Goal: Information Seeking & Learning: Learn about a topic

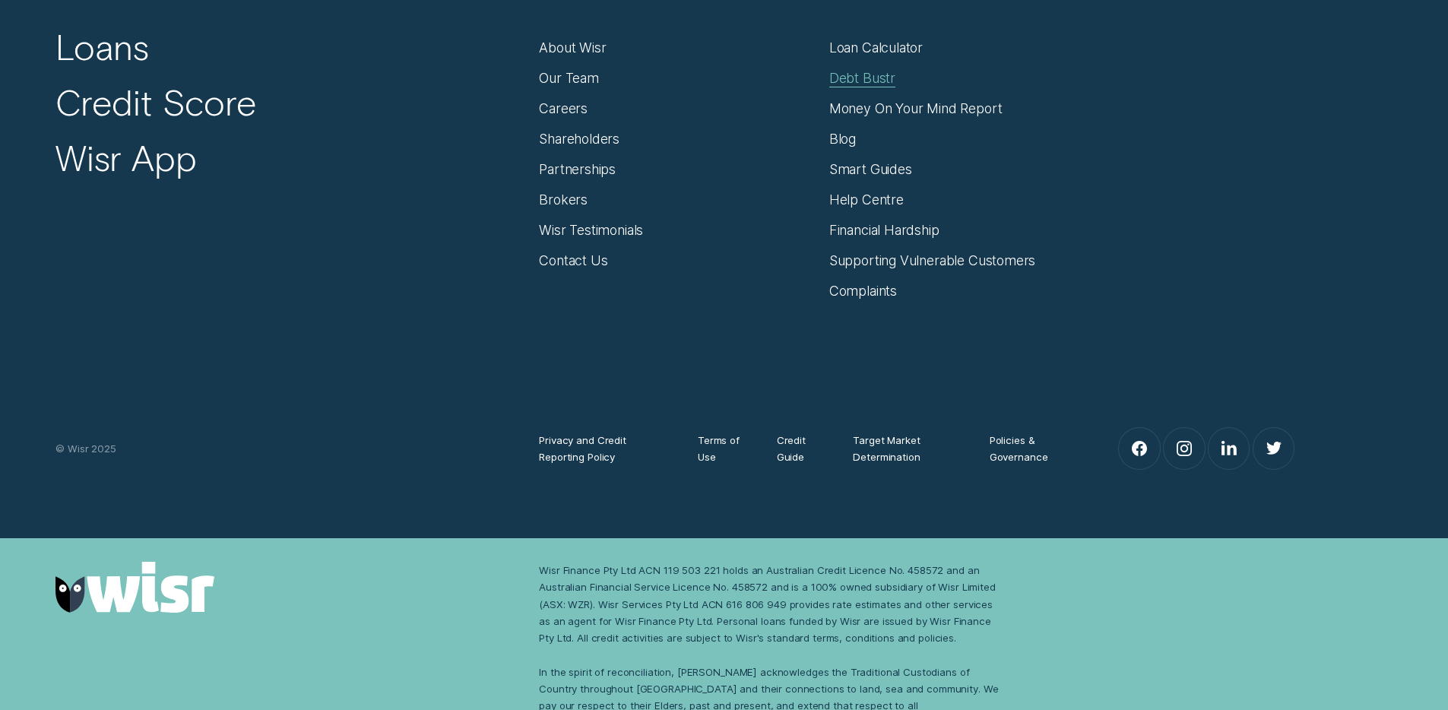
scroll to position [10609, 0]
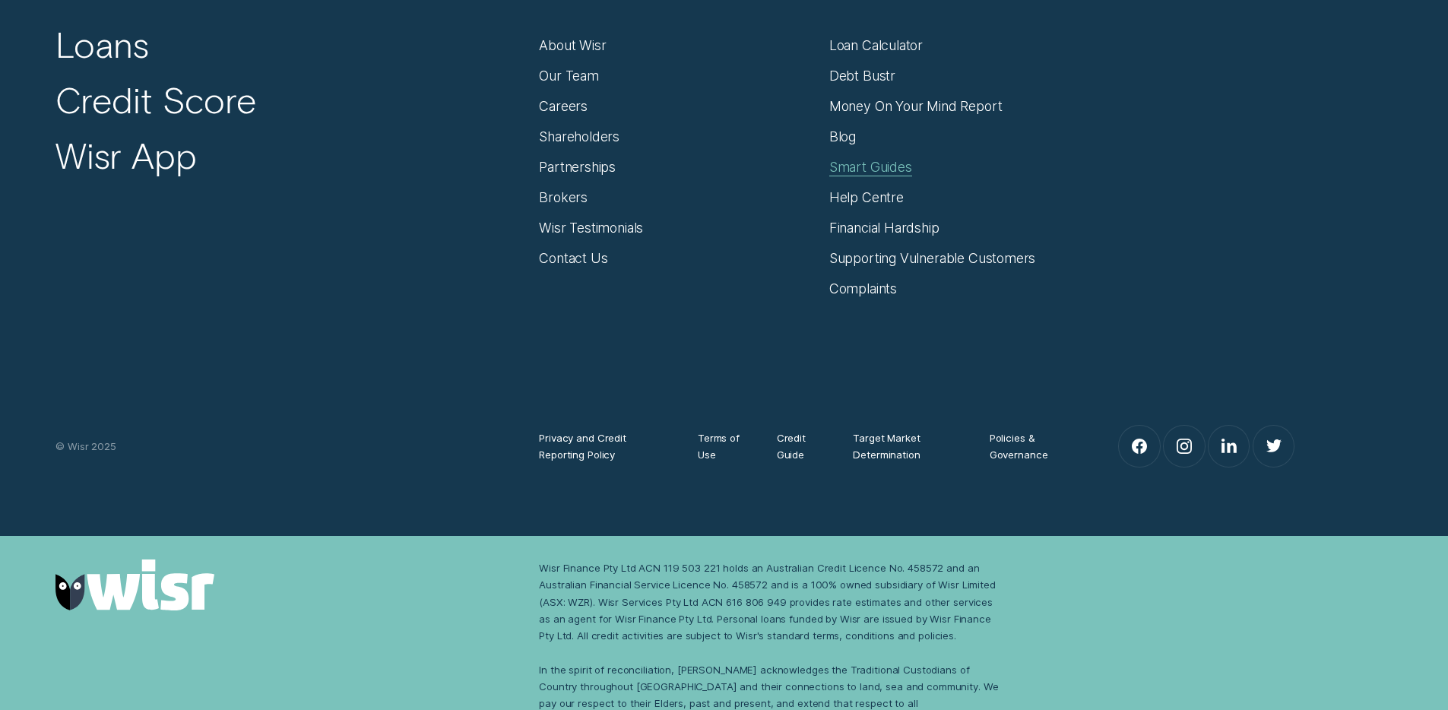
click at [866, 159] on div "Smart Guides" at bounding box center [870, 167] width 83 height 17
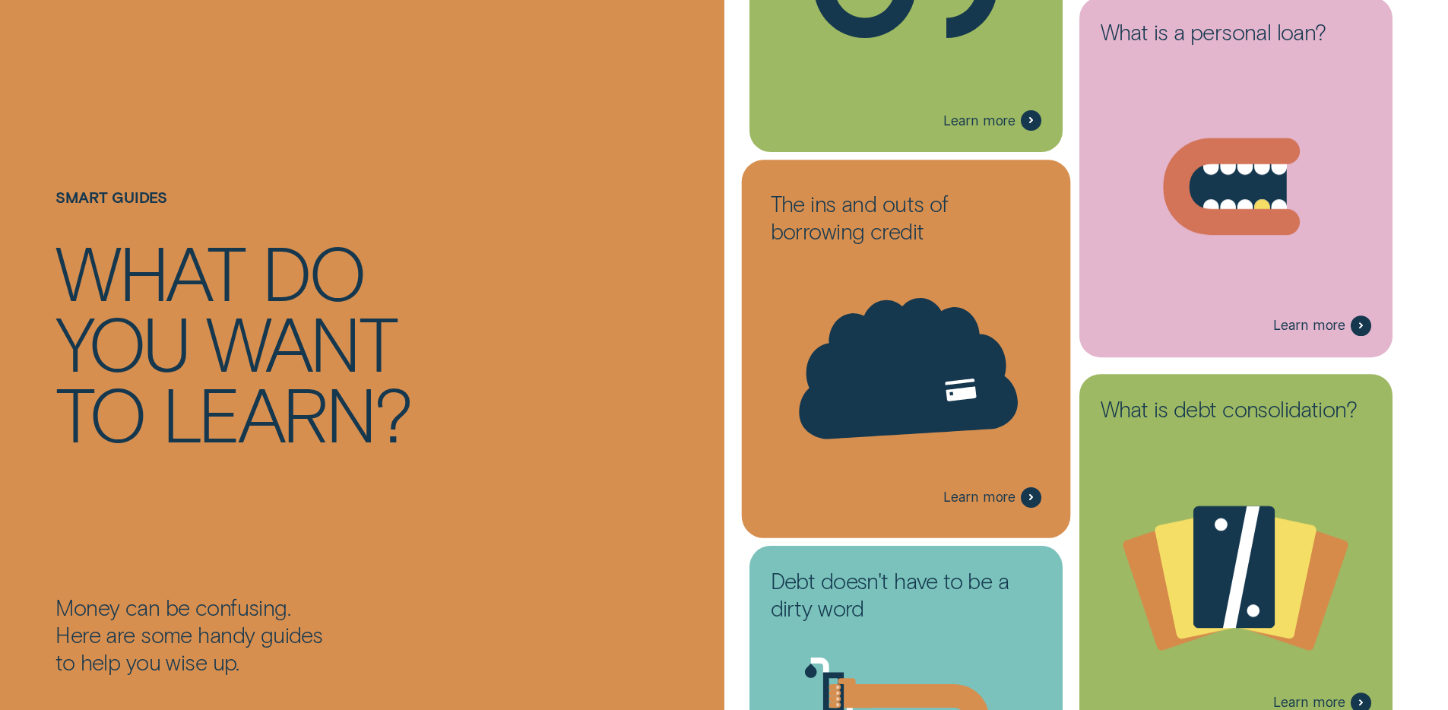
scroll to position [521, 0]
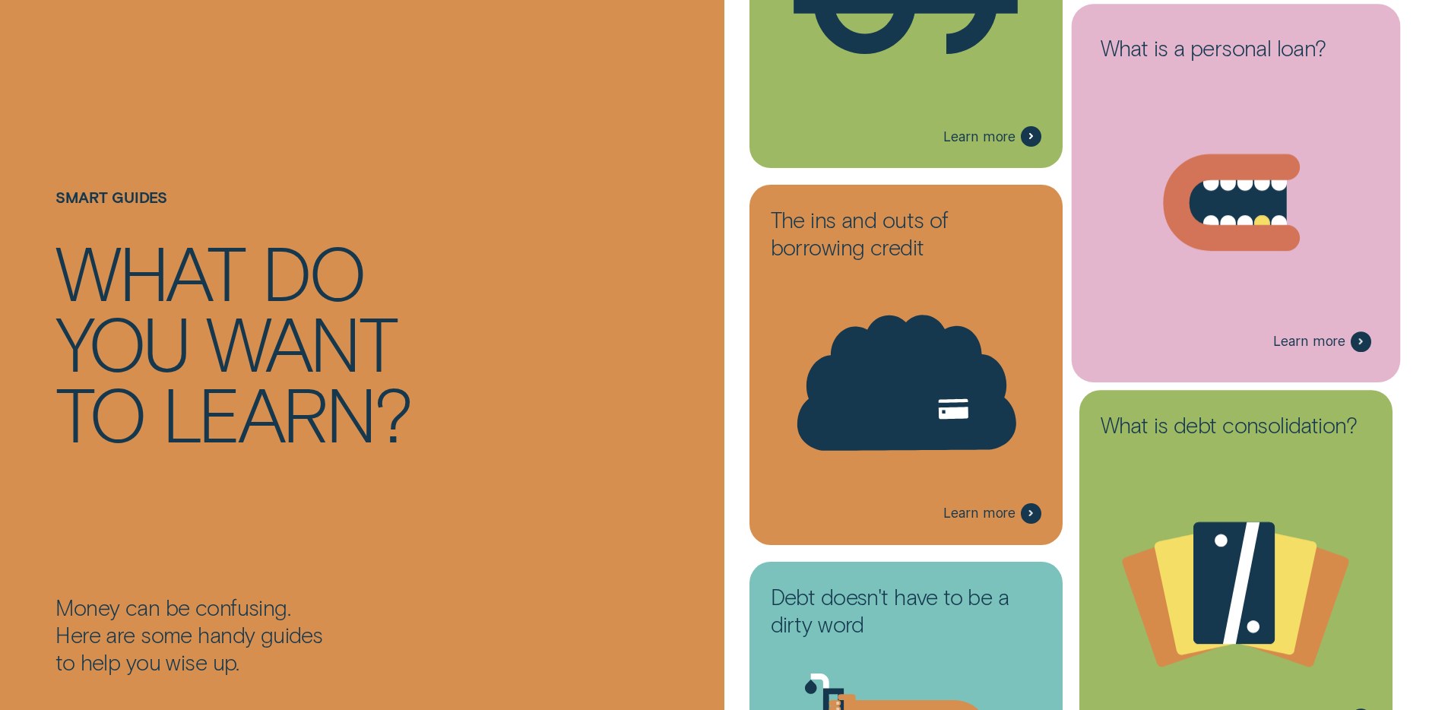
click at [1239, 225] on icon at bounding box center [1232, 202] width 111 height 71
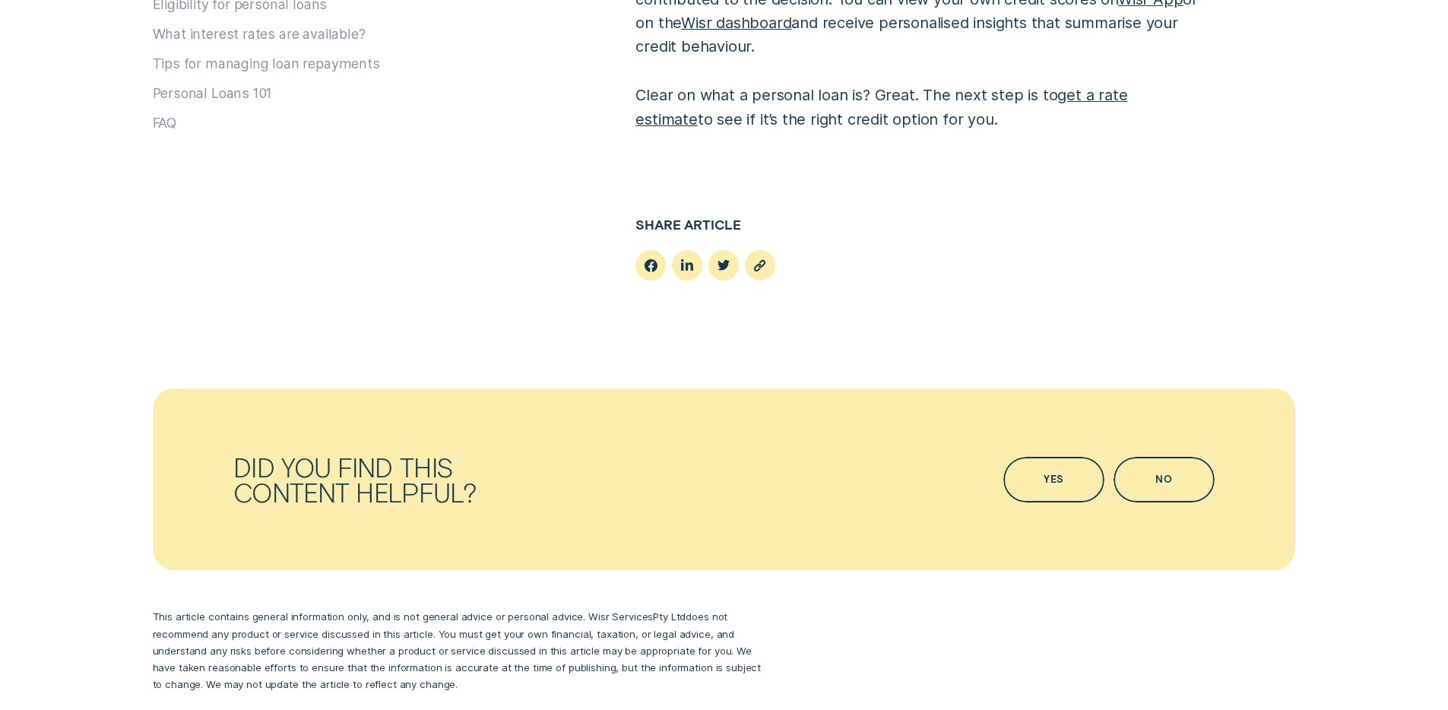
scroll to position [9012, 0]
